Goal: Task Accomplishment & Management: Complete application form

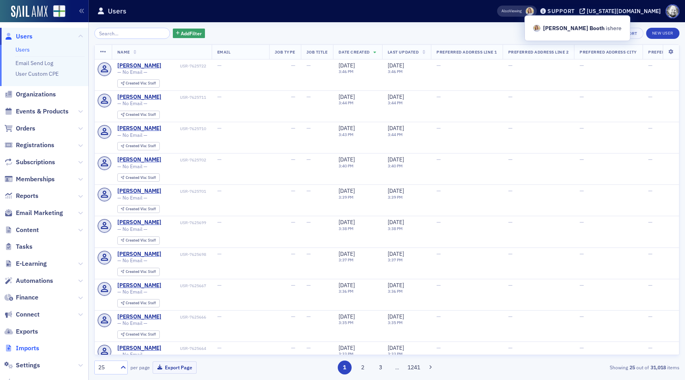
click at [29, 352] on span "Imports" at bounding box center [27, 348] width 23 height 9
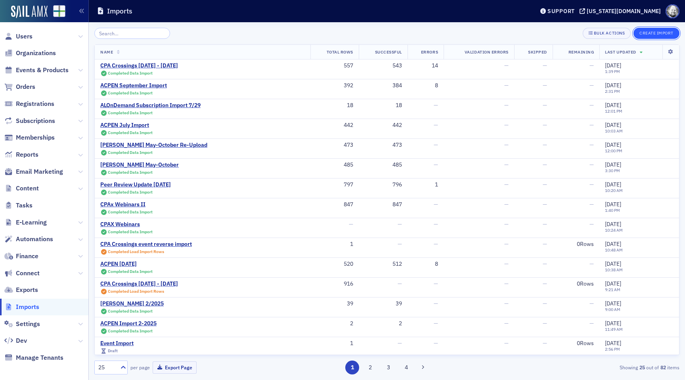
click at [658, 32] on button "Create Import" at bounding box center [656, 33] width 46 height 11
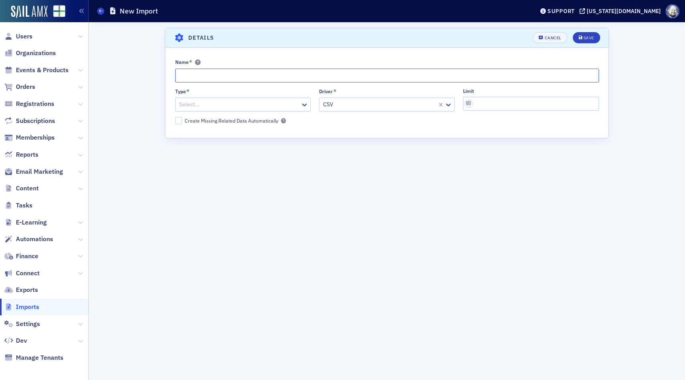
click at [264, 75] on input "Name *" at bounding box center [387, 76] width 424 height 14
type input "[PERSON_NAME] [DATE] to [DATE]"
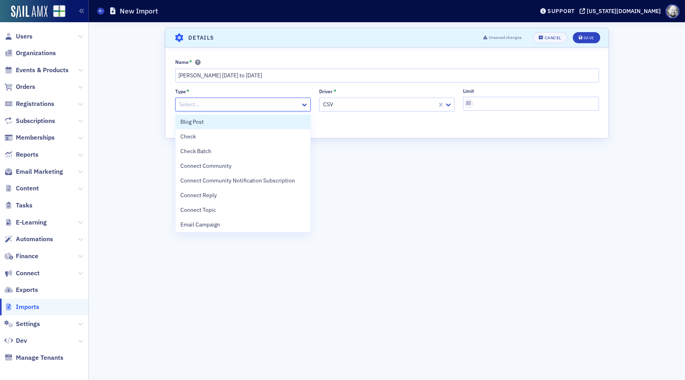
click at [262, 105] on div at bounding box center [238, 104] width 121 height 10
type input "eve"
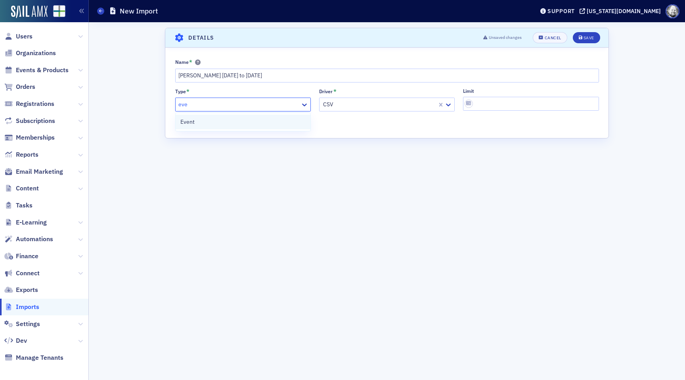
click at [248, 126] on div "Event" at bounding box center [243, 122] width 135 height 15
click at [589, 41] on button "Save" at bounding box center [586, 37] width 27 height 11
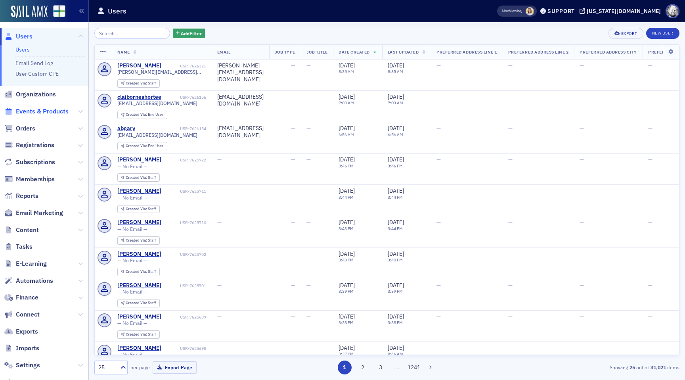
click at [31, 110] on span "Events & Products" at bounding box center [42, 111] width 53 height 9
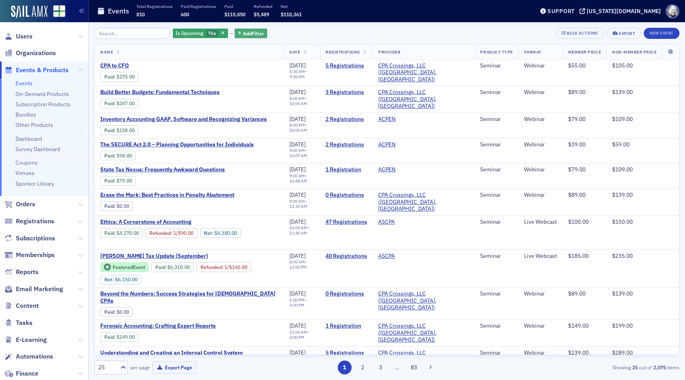
click at [243, 36] on span "Add Filter" at bounding box center [253, 33] width 21 height 7
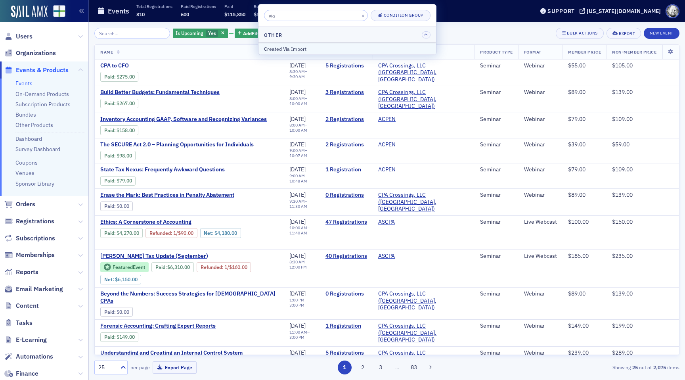
type input "via"
click at [283, 48] on div "Created Via Import" at bounding box center [347, 48] width 166 height 7
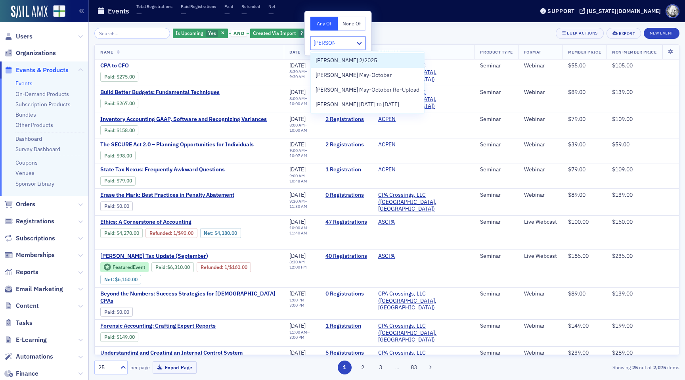
type input "surgent n"
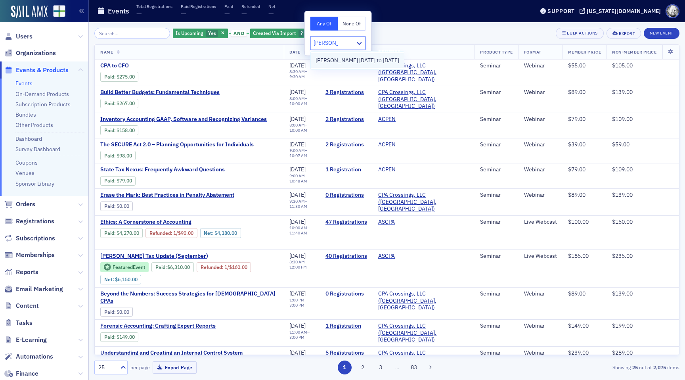
click at [346, 63] on span "[PERSON_NAME] [DATE] to [DATE]" at bounding box center [357, 60] width 84 height 8
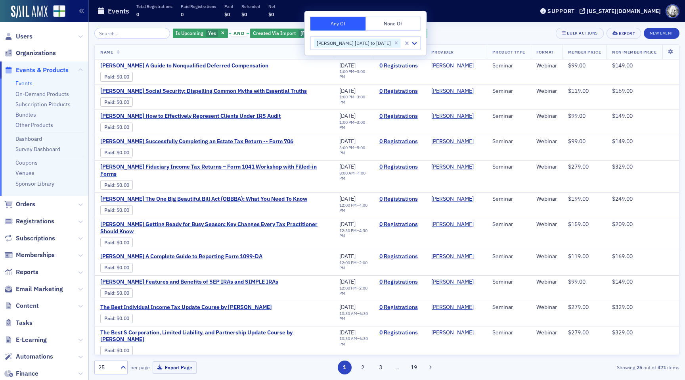
click at [453, 40] on div "Is Upcoming Yes and Created Via Import Surgent Nov 2025 to April 2026 Add Filte…" at bounding box center [386, 201] width 585 height 346
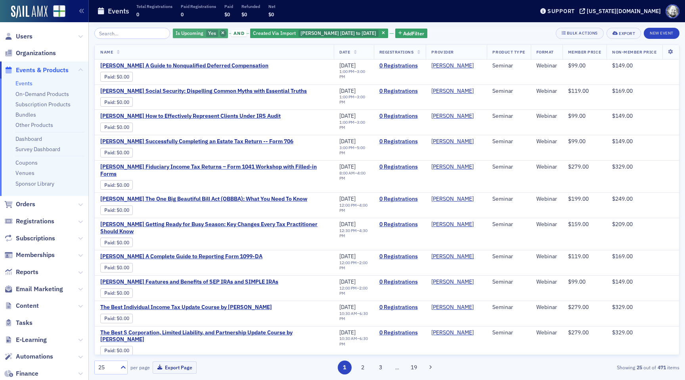
click at [220, 36] on span "button" at bounding box center [223, 33] width 7 height 7
